Goal: Information Seeking & Learning: Learn about a topic

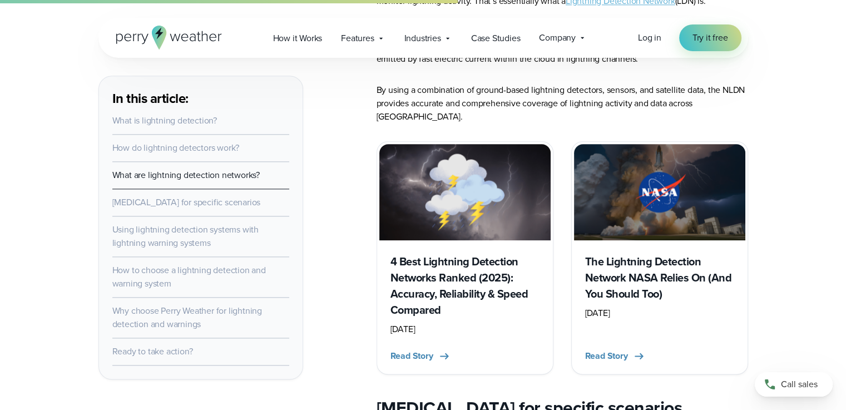
scroll to position [1314, 0]
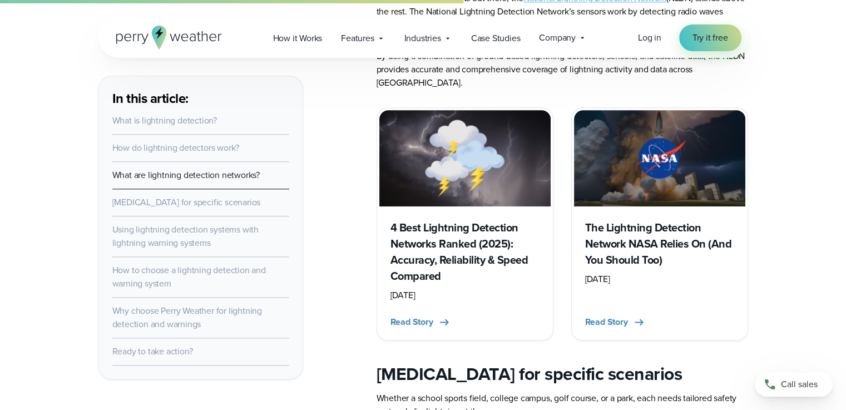
click at [456, 236] on h3 "4 Best Lightning Detection Networks Ranked (2025): Accuracy, Reliability & Spee…" at bounding box center [464, 252] width 149 height 65
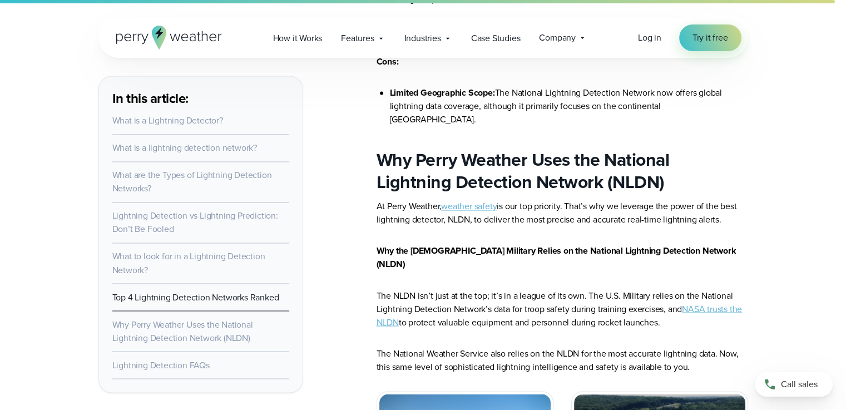
scroll to position [6095, 0]
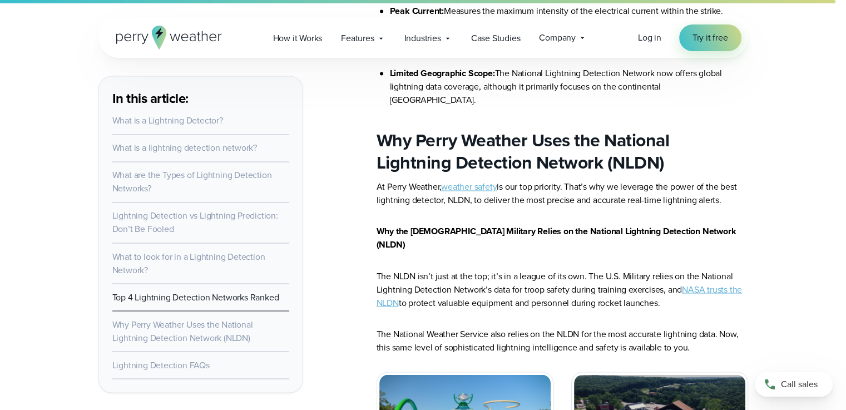
click at [477, 180] on link "weather safety" at bounding box center [469, 186] width 56 height 13
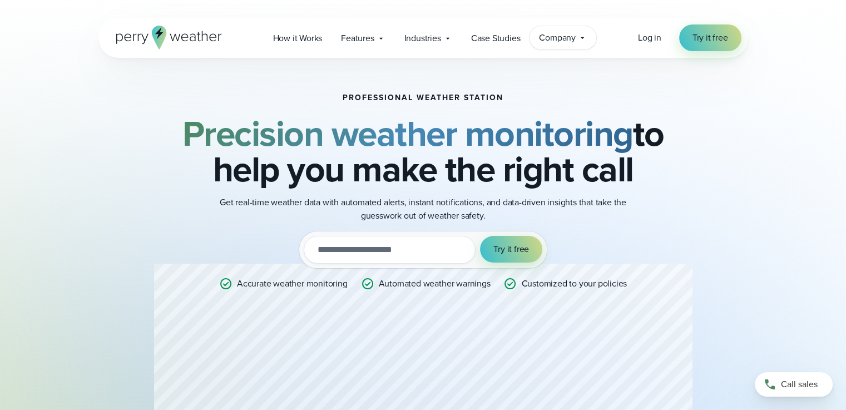
click at [557, 38] on span "Company" at bounding box center [557, 37] width 37 height 13
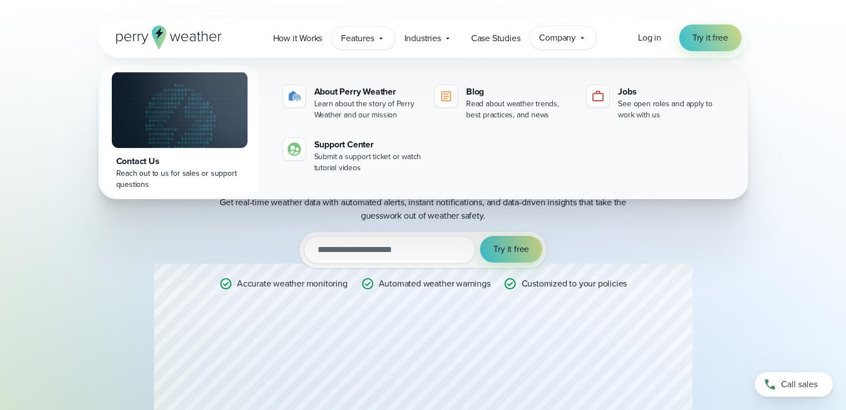
click at [374, 38] on span "Features" at bounding box center [357, 38] width 33 height 13
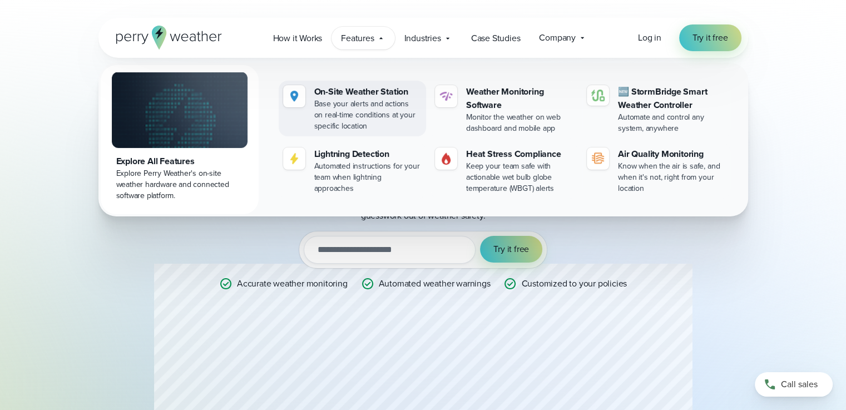
click at [363, 93] on div "On-Site Weather Station" at bounding box center [367, 91] width 107 height 13
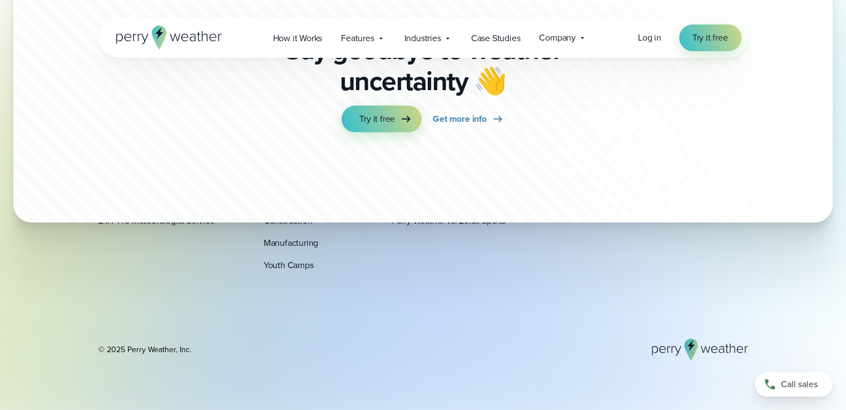
scroll to position [2295, 0]
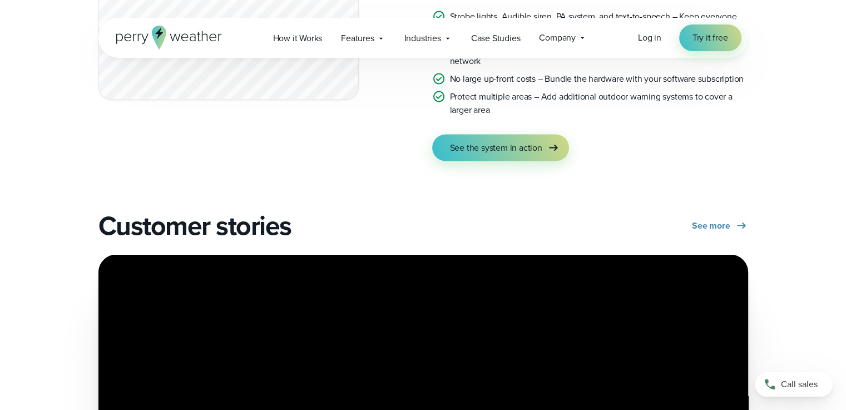
scroll to position [2251, 0]
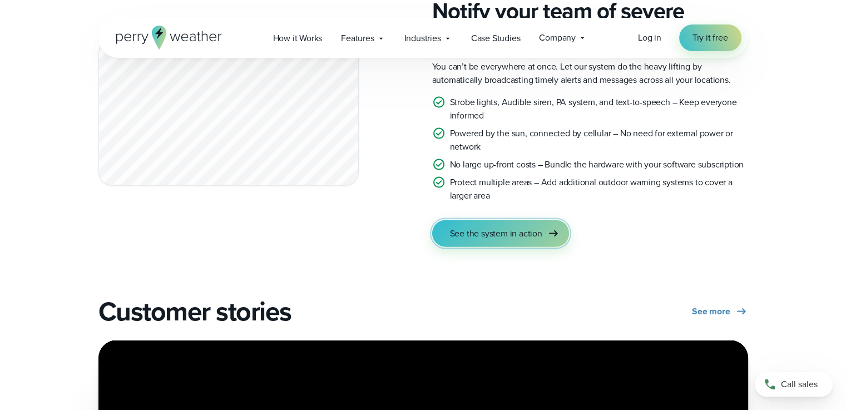
click at [501, 231] on span "See the system in action" at bounding box center [496, 233] width 92 height 13
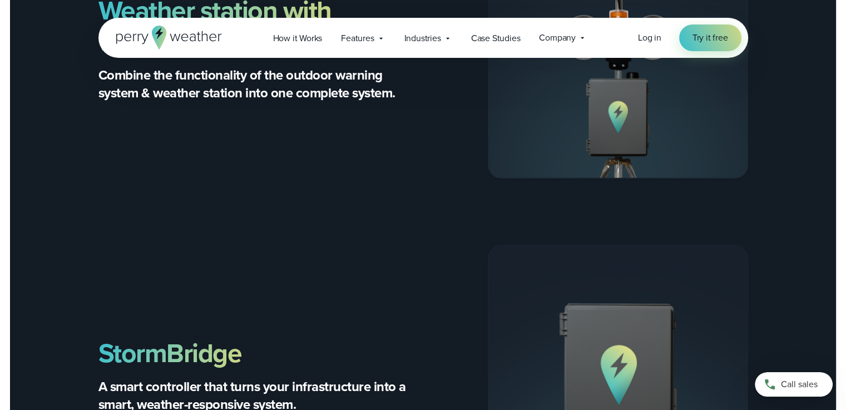
scroll to position [3339, 0]
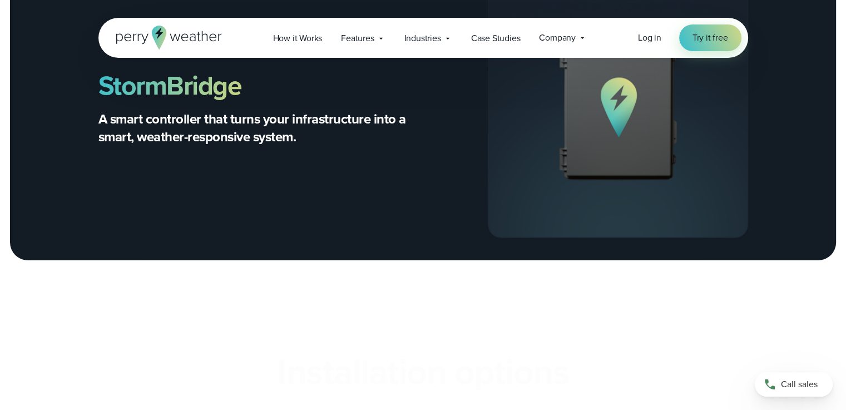
drag, startPoint x: 849, startPoint y: 25, endPoint x: 847, endPoint y: 214, distance: 189.1
click at [845, 214] on html "Open Menu Log in Try it free How it Works" at bounding box center [423, 111] width 846 height 6901
